Goal: Complete application form: Complete application form

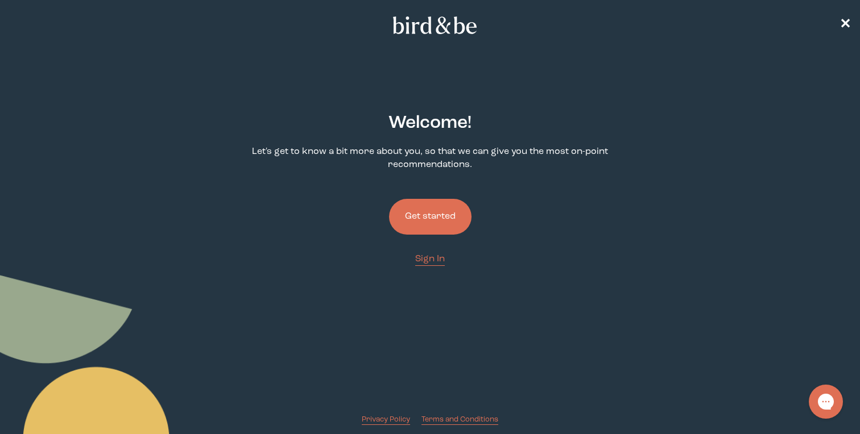
click at [456, 208] on button "Get started" at bounding box center [430, 217] width 82 height 36
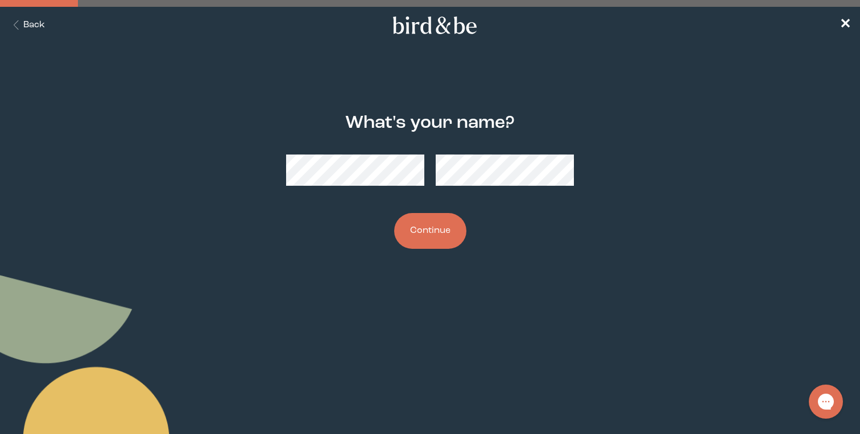
click at [410, 222] on button "Continue" at bounding box center [430, 231] width 72 height 36
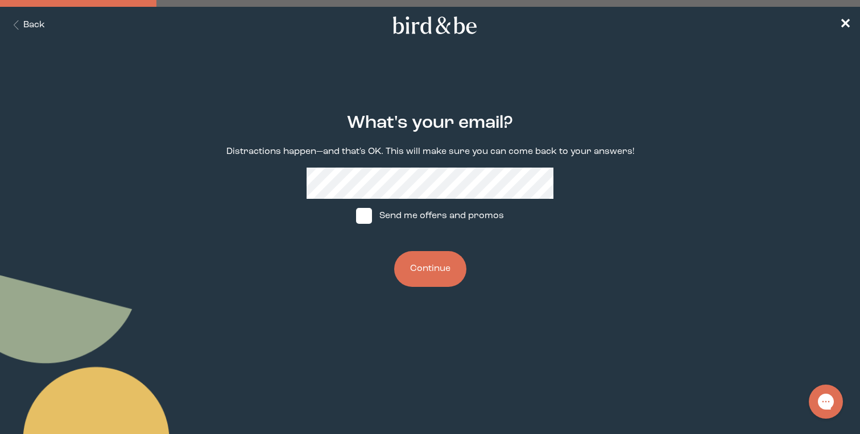
click at [425, 256] on button "Continue" at bounding box center [430, 269] width 72 height 36
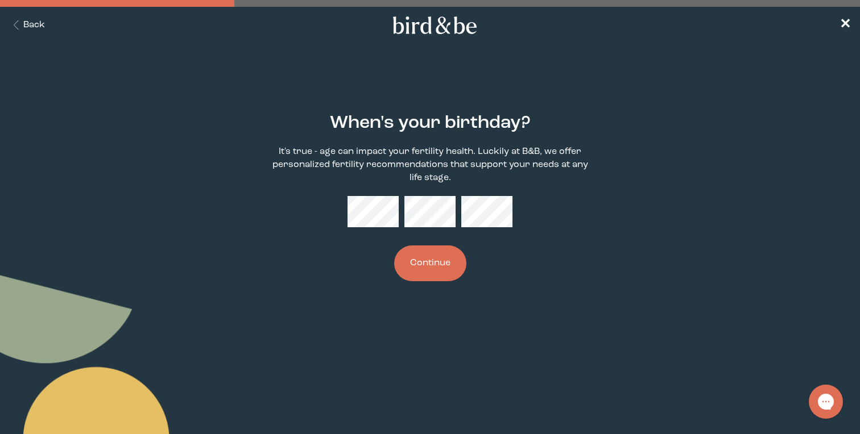
click at [448, 248] on button "Continue" at bounding box center [430, 264] width 72 height 36
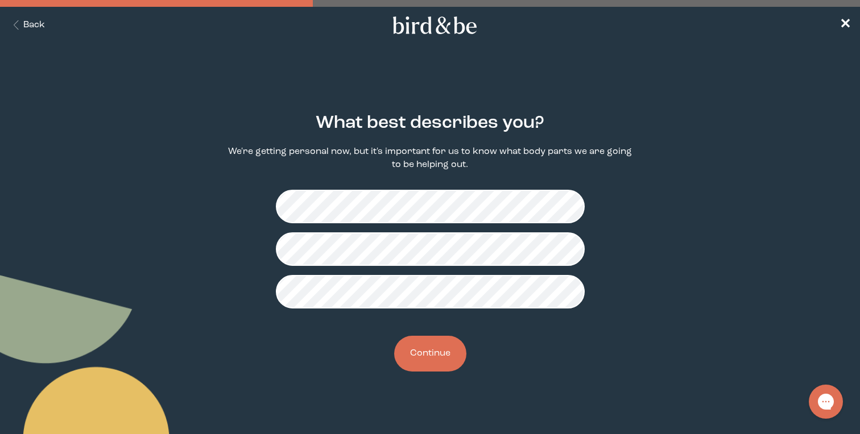
click at [417, 366] on button "Continue" at bounding box center [430, 354] width 72 height 36
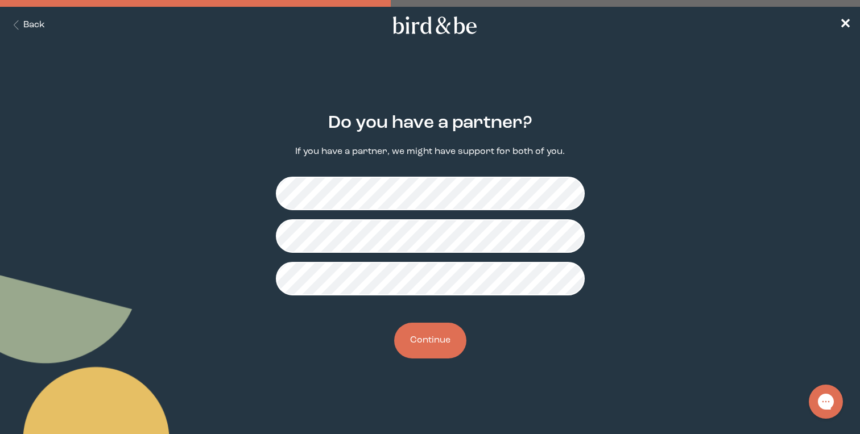
click at [450, 346] on button "Continue" at bounding box center [430, 341] width 72 height 36
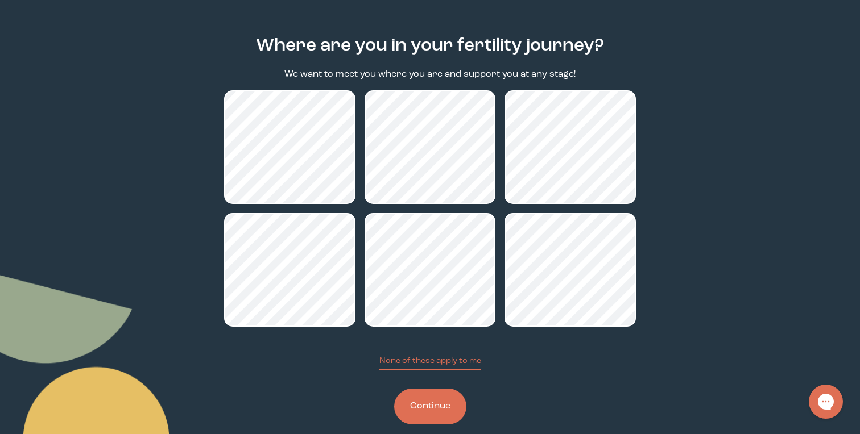
scroll to position [82, 0]
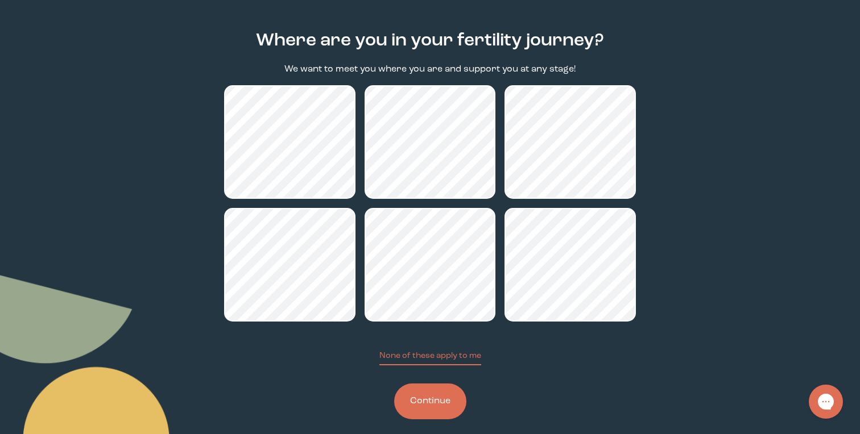
click at [404, 400] on button "Continue" at bounding box center [430, 402] width 72 height 36
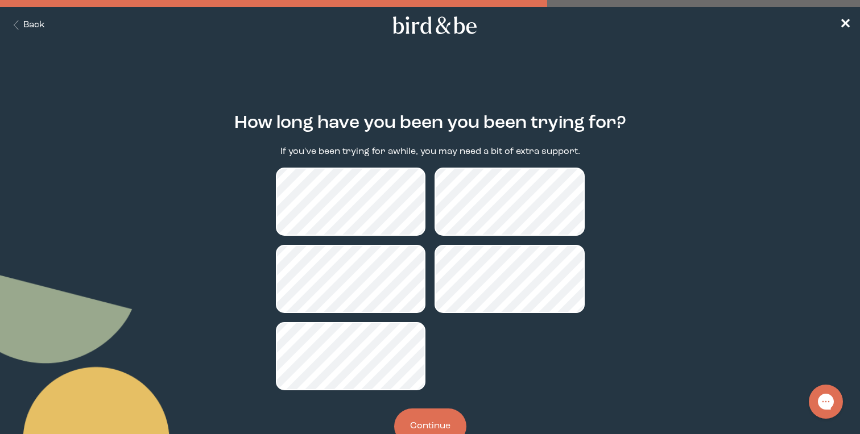
click at [438, 416] on button "Continue" at bounding box center [430, 427] width 72 height 36
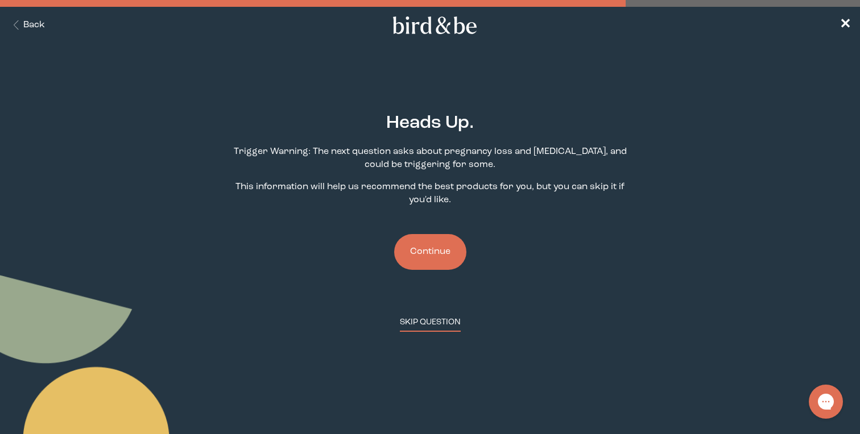
click at [432, 323] on button "SKIP QUESTION" at bounding box center [430, 324] width 61 height 15
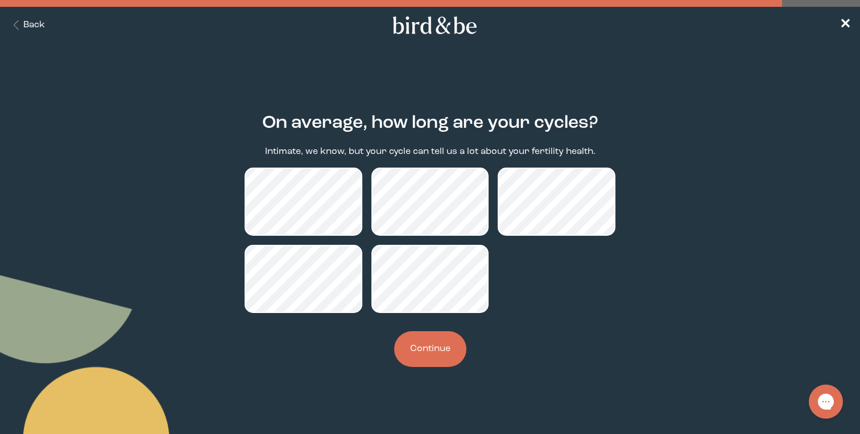
click at [429, 353] on button "Continue" at bounding box center [430, 349] width 72 height 36
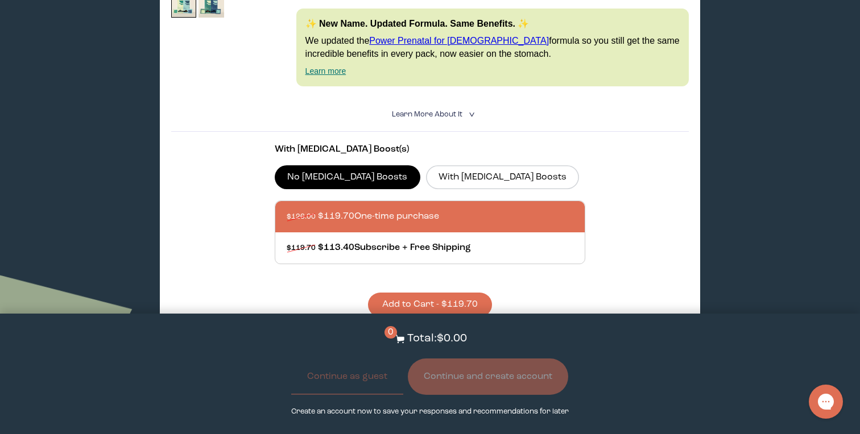
scroll to position [344, 0]
